Goal: Information Seeking & Learning: Learn about a topic

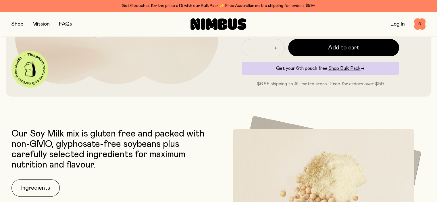
scroll to position [316, 0]
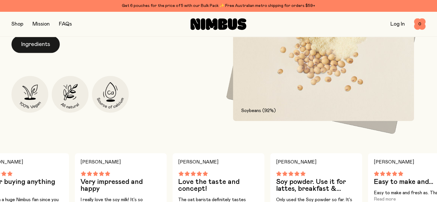
click at [54, 53] on button "Ingredients" at bounding box center [36, 44] width 48 height 17
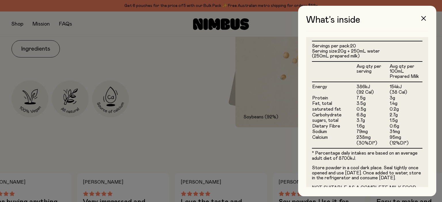
scroll to position [140, 0]
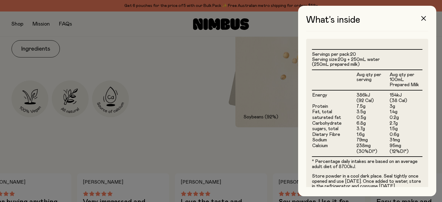
click at [185, 109] on div at bounding box center [221, 101] width 442 height 202
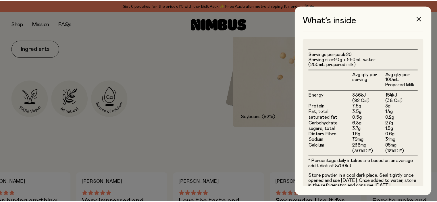
scroll to position [316, 0]
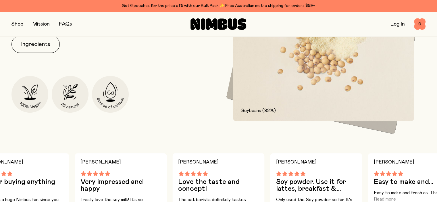
click at [299, 99] on img at bounding box center [323, 53] width 181 height 136
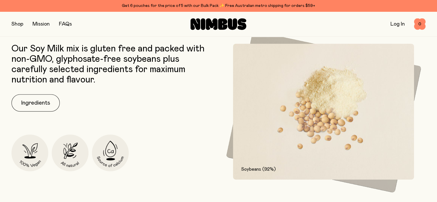
scroll to position [288, 0]
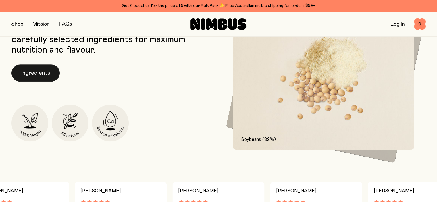
click at [37, 82] on button "Ingredients" at bounding box center [36, 72] width 48 height 17
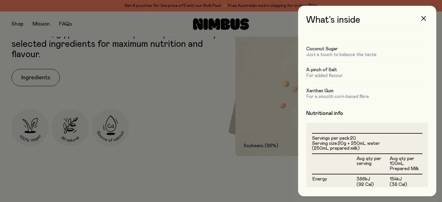
scroll to position [29, 0]
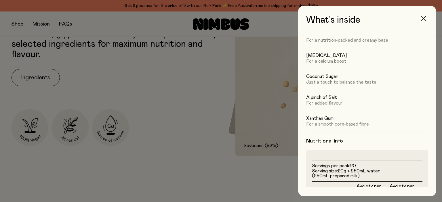
click at [424, 19] on icon "button" at bounding box center [423, 18] width 5 height 5
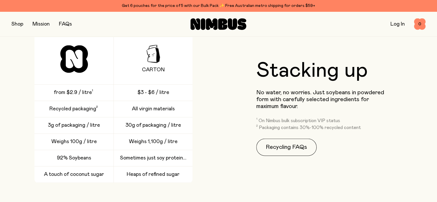
scroll to position [863, 0]
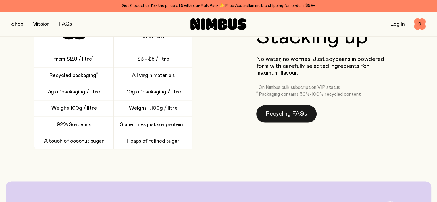
click at [276, 122] on link "Recycling FAQs" at bounding box center [286, 113] width 60 height 17
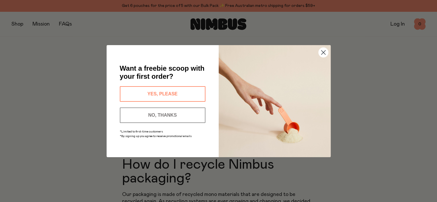
click at [322, 54] on icon "Close dialog" at bounding box center [323, 52] width 4 height 4
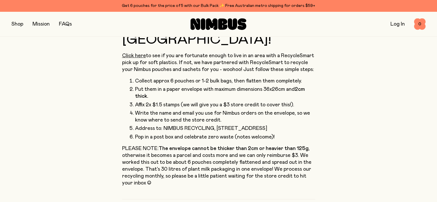
scroll to position [88, 0]
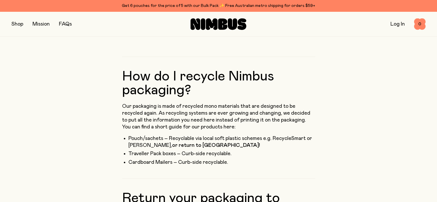
click at [68, 22] on link "FAQs" at bounding box center [65, 24] width 13 height 5
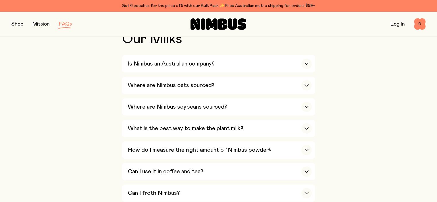
scroll to position [144, 0]
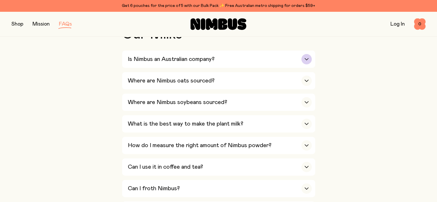
click at [194, 65] on div "Is Nimbus an Australian company?" at bounding box center [220, 59] width 184 height 17
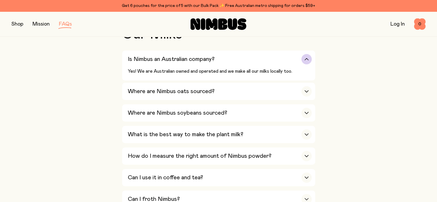
click at [310, 59] on div "button" at bounding box center [307, 59] width 10 height 10
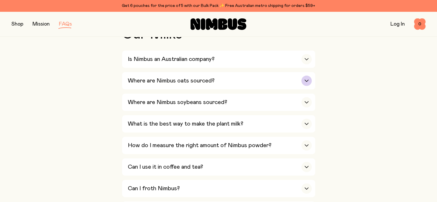
click at [309, 74] on div "Where are Nimbus oats sourced?" at bounding box center [220, 80] width 184 height 17
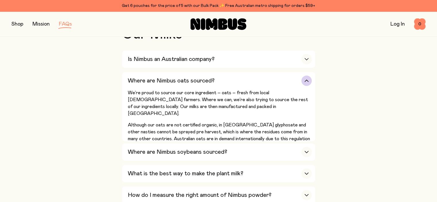
click at [306, 81] on icon "button" at bounding box center [306, 81] width 3 height 2
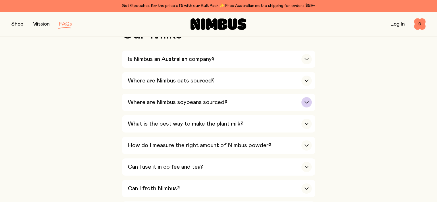
click at [306, 109] on div "Where are Nimbus soybeans sourced?" at bounding box center [220, 102] width 184 height 17
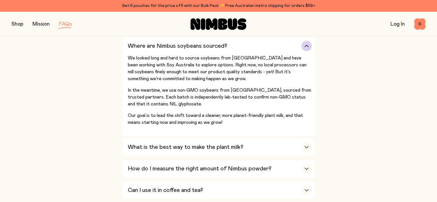
scroll to position [201, 0]
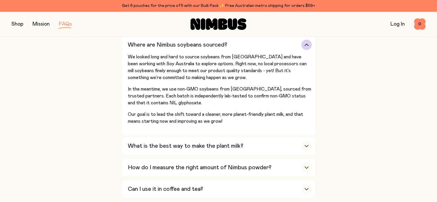
click at [309, 43] on div "button" at bounding box center [307, 45] width 10 height 10
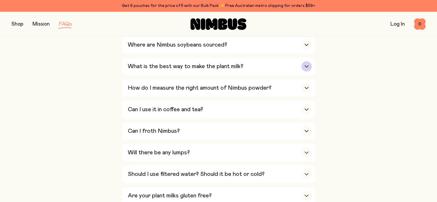
click at [311, 61] on div "What is the best way to make the plant milk?" at bounding box center [220, 66] width 184 height 17
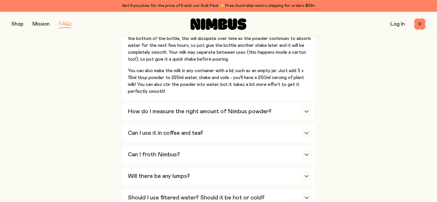
scroll to position [288, 0]
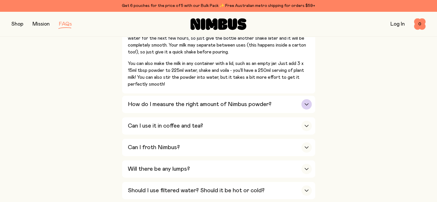
click at [259, 108] on div "How do I measure the right amount of Nimbus powder?" at bounding box center [220, 104] width 184 height 17
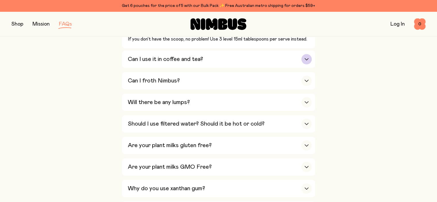
click at [274, 64] on div "Can I use it in coffee and tea?" at bounding box center [220, 59] width 184 height 17
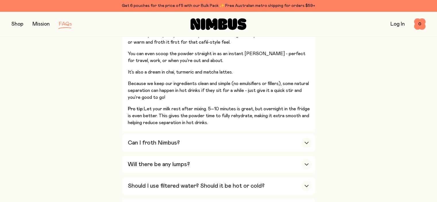
scroll to position [259, 0]
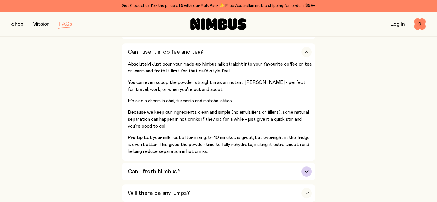
click at [155, 172] on h3 "Can I froth Nimbus?" at bounding box center [154, 171] width 52 height 7
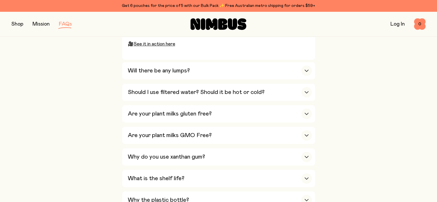
scroll to position [431, 0]
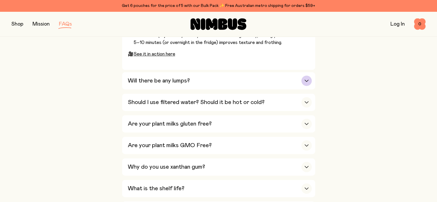
click at [192, 83] on div "Will there be any lumps?" at bounding box center [220, 80] width 184 height 17
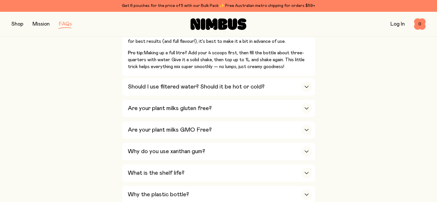
scroll to position [374, 0]
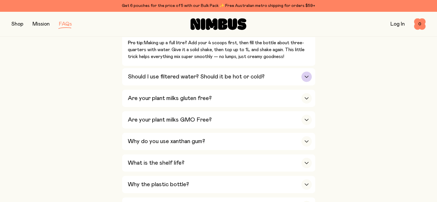
click at [161, 78] on h3 "Should I use filtered water? Should it be hot or cold?" at bounding box center [196, 76] width 137 height 7
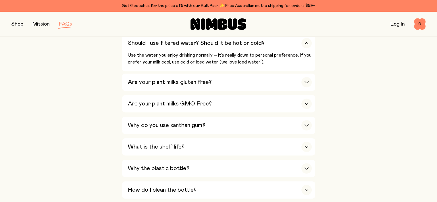
scroll to position [345, 0]
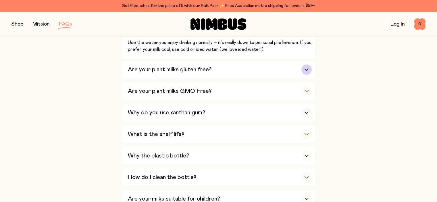
click at [173, 66] on h3 "Are your plant milks gluten free?" at bounding box center [170, 69] width 84 height 7
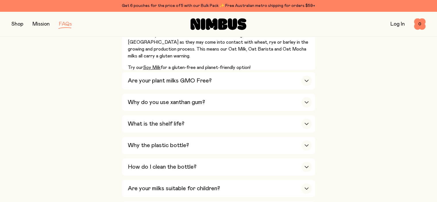
scroll to position [403, 0]
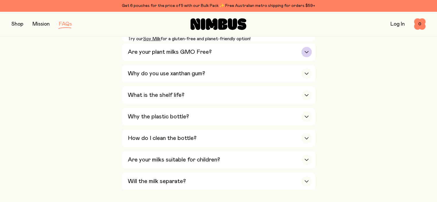
click at [167, 51] on h3 "Are your plant milks GMO Free?" at bounding box center [170, 52] width 84 height 7
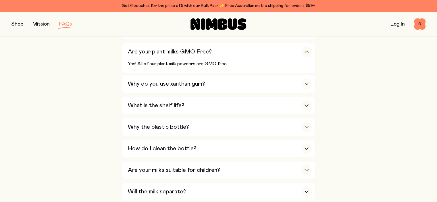
scroll to position [345, 0]
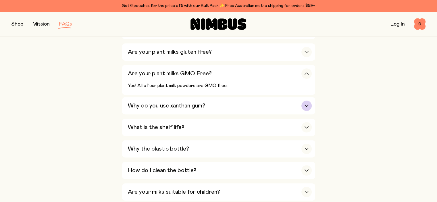
click at [165, 102] on h3 "Why do you use xanthan gum?" at bounding box center [166, 105] width 77 height 7
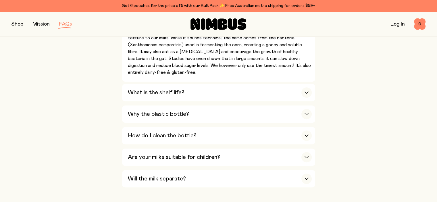
scroll to position [431, 0]
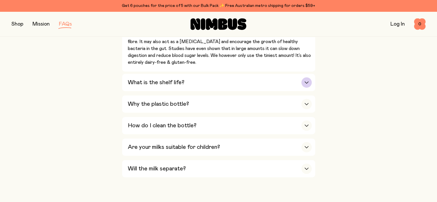
click at [265, 74] on div "What is the shelf life?" at bounding box center [220, 82] width 184 height 17
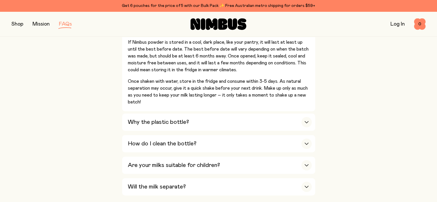
scroll to position [460, 0]
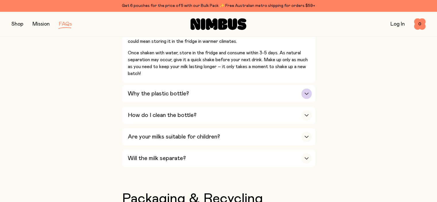
click at [156, 95] on h3 "Why the plastic bottle?" at bounding box center [158, 93] width 61 height 7
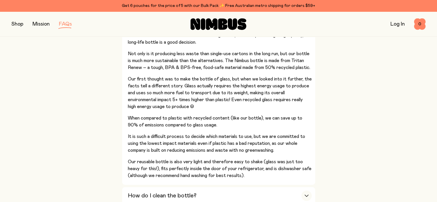
scroll to position [431, 0]
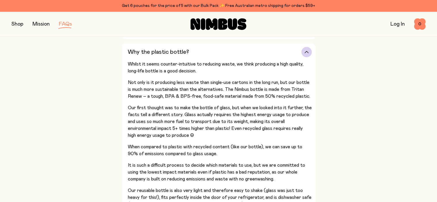
drag, startPoint x: 230, startPoint y: 126, endPoint x: 245, endPoint y: 129, distance: 14.9
click at [243, 129] on p "Our first thought was to make the bottle of glass, but when we looked into it f…" at bounding box center [220, 121] width 184 height 35
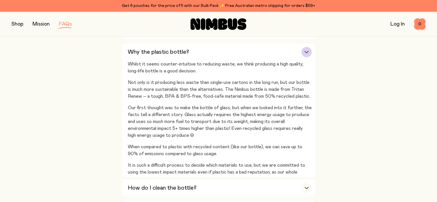
click at [245, 129] on div "Is Nimbus an Australian company? Yes! We are Australian owned and operated and …" at bounding box center [218, 2] width 193 height 479
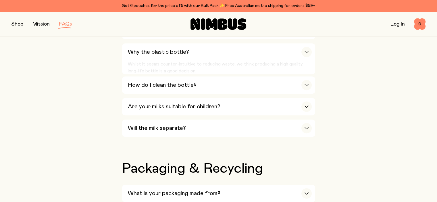
drag, startPoint x: 245, startPoint y: 129, endPoint x: 245, endPoint y: 125, distance: 3.5
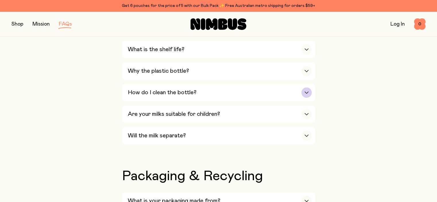
scroll to position [403, 0]
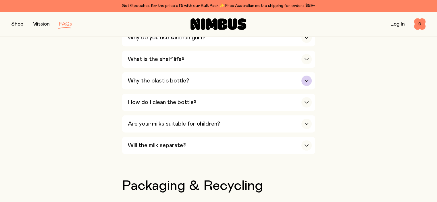
click at [195, 77] on div "Why the plastic bottle?" at bounding box center [220, 80] width 184 height 17
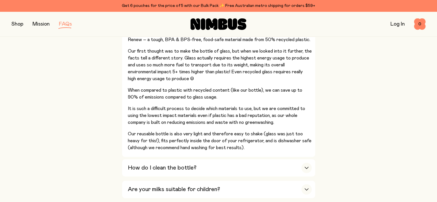
scroll to position [518, 0]
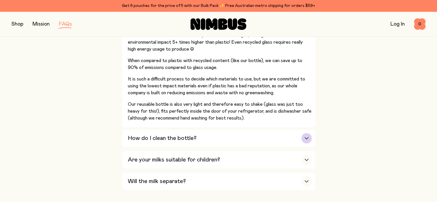
click at [205, 138] on div "How do I clean the bottle?" at bounding box center [220, 138] width 184 height 17
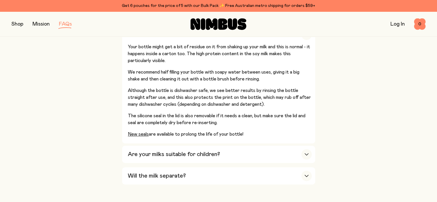
scroll to position [460, 0]
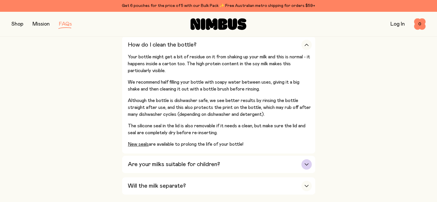
click at [198, 165] on h3 "Are your milks suitable for children?" at bounding box center [174, 164] width 92 height 7
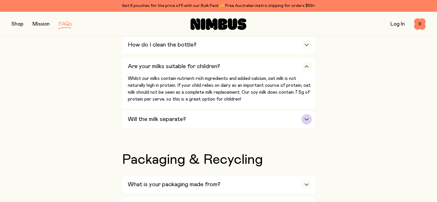
click at [194, 115] on div "Will the milk separate?" at bounding box center [220, 119] width 184 height 17
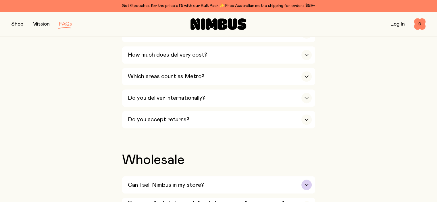
scroll to position [891, 0]
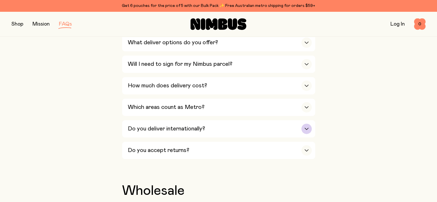
click at [153, 125] on h3 "Do you deliver internationally?" at bounding box center [166, 128] width 77 height 7
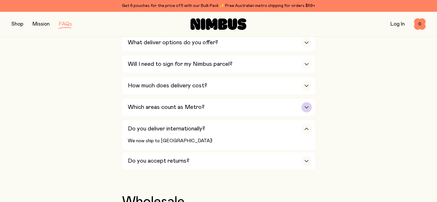
click at [162, 107] on div "Which areas count as Metro?" at bounding box center [220, 107] width 184 height 17
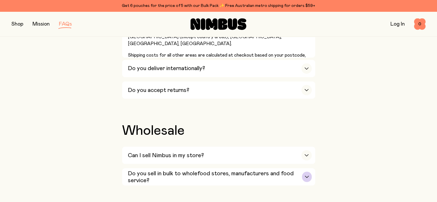
scroll to position [1035, 0]
